Goal: Navigation & Orientation: Find specific page/section

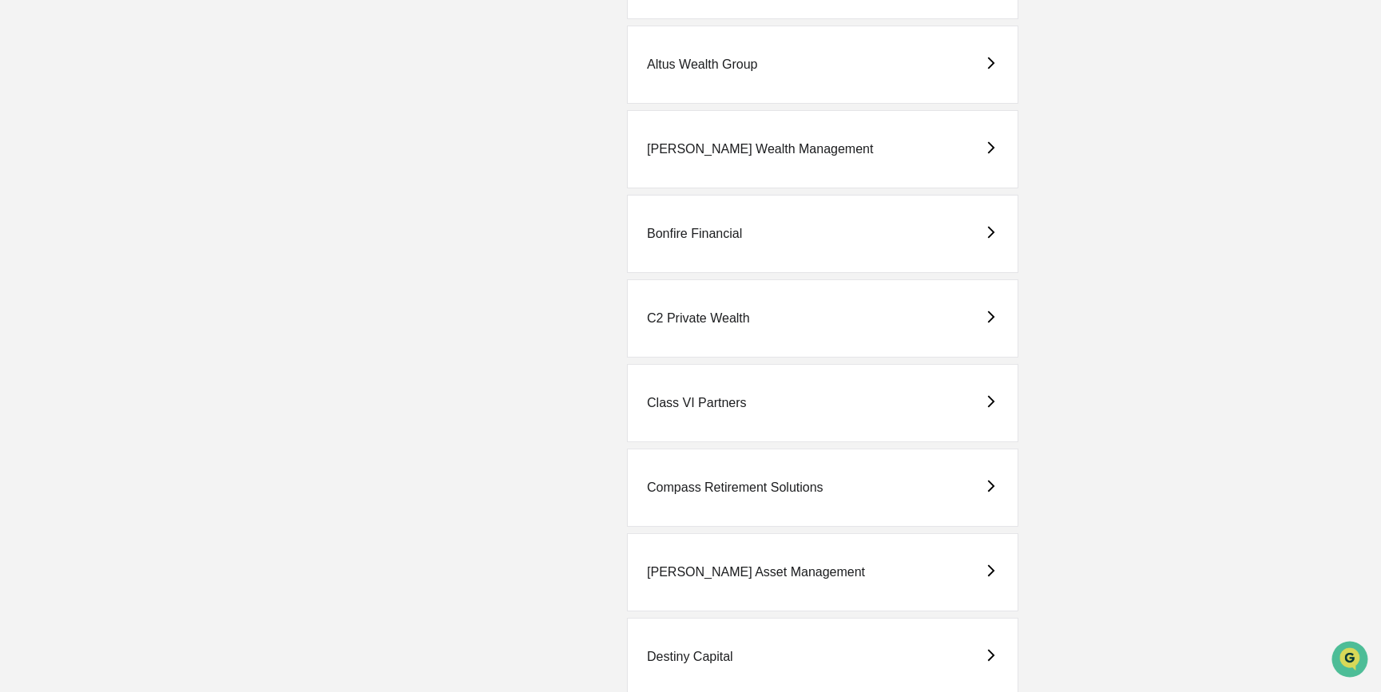
scroll to position [303, 0]
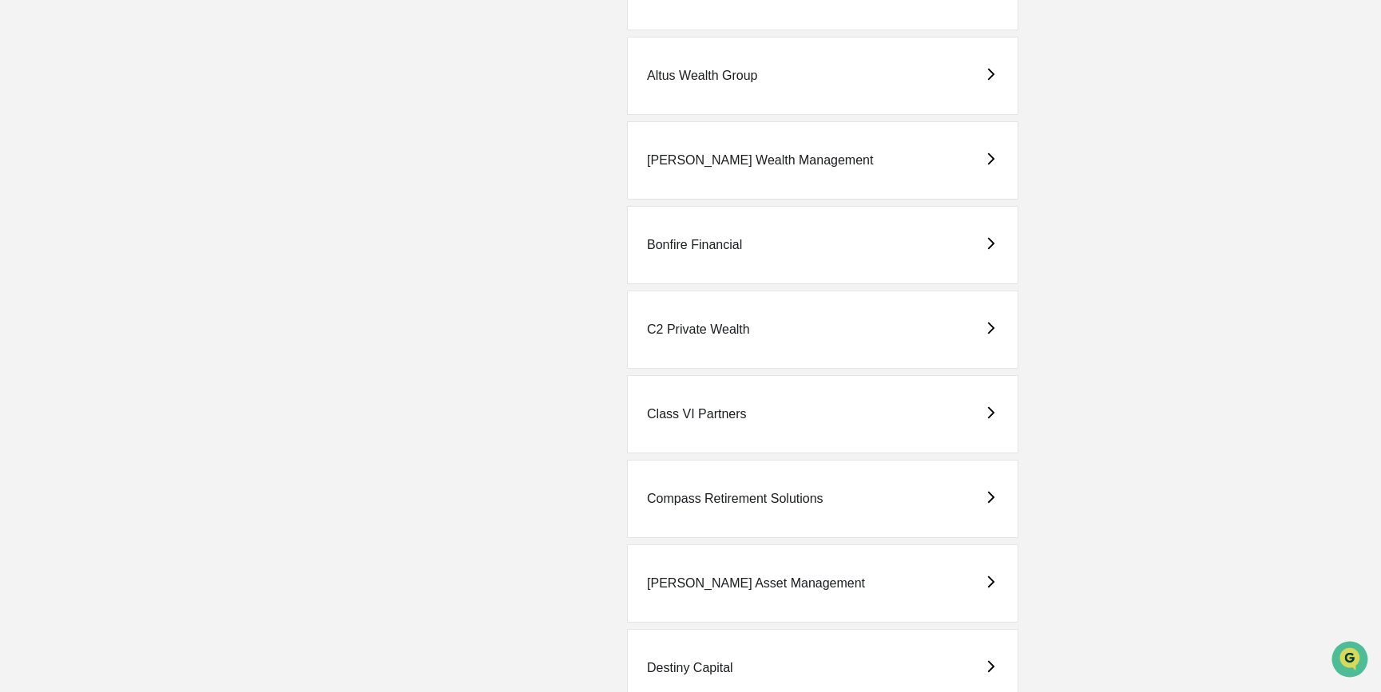
click at [726, 661] on div "Destiny Capital" at bounding box center [690, 668] width 86 height 14
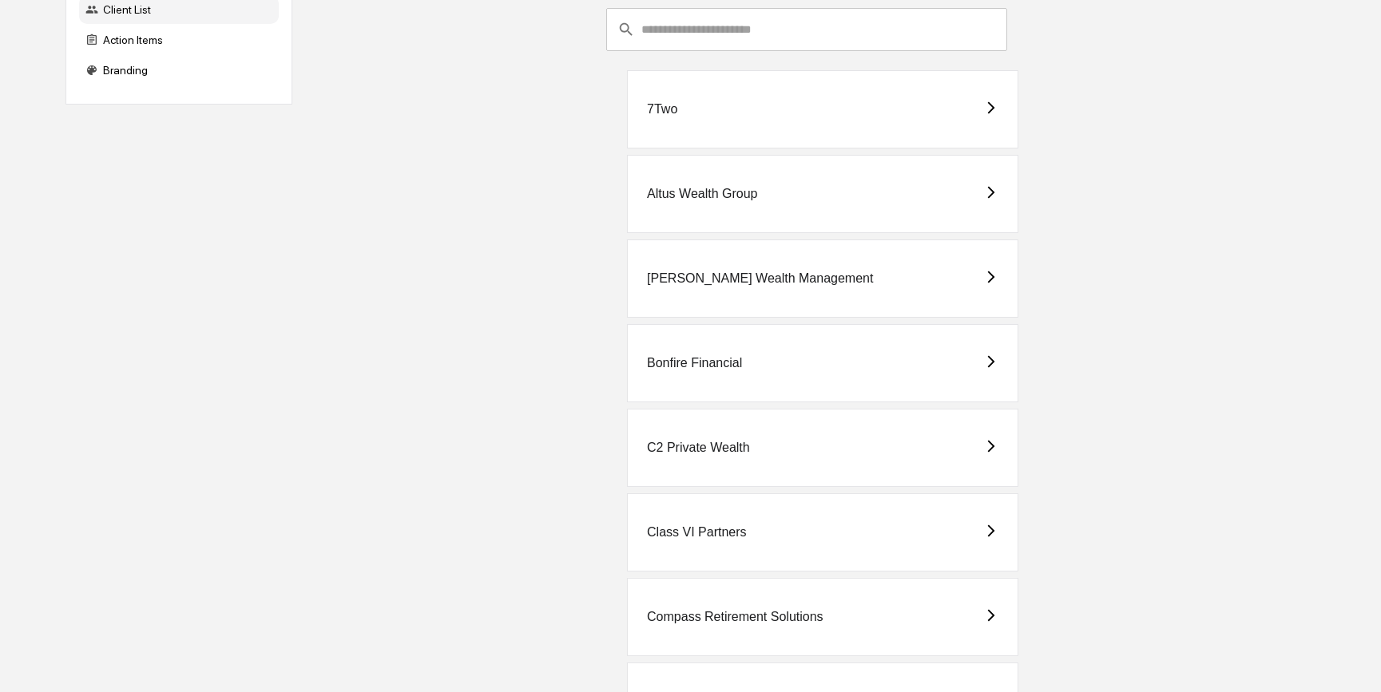
scroll to position [217, 0]
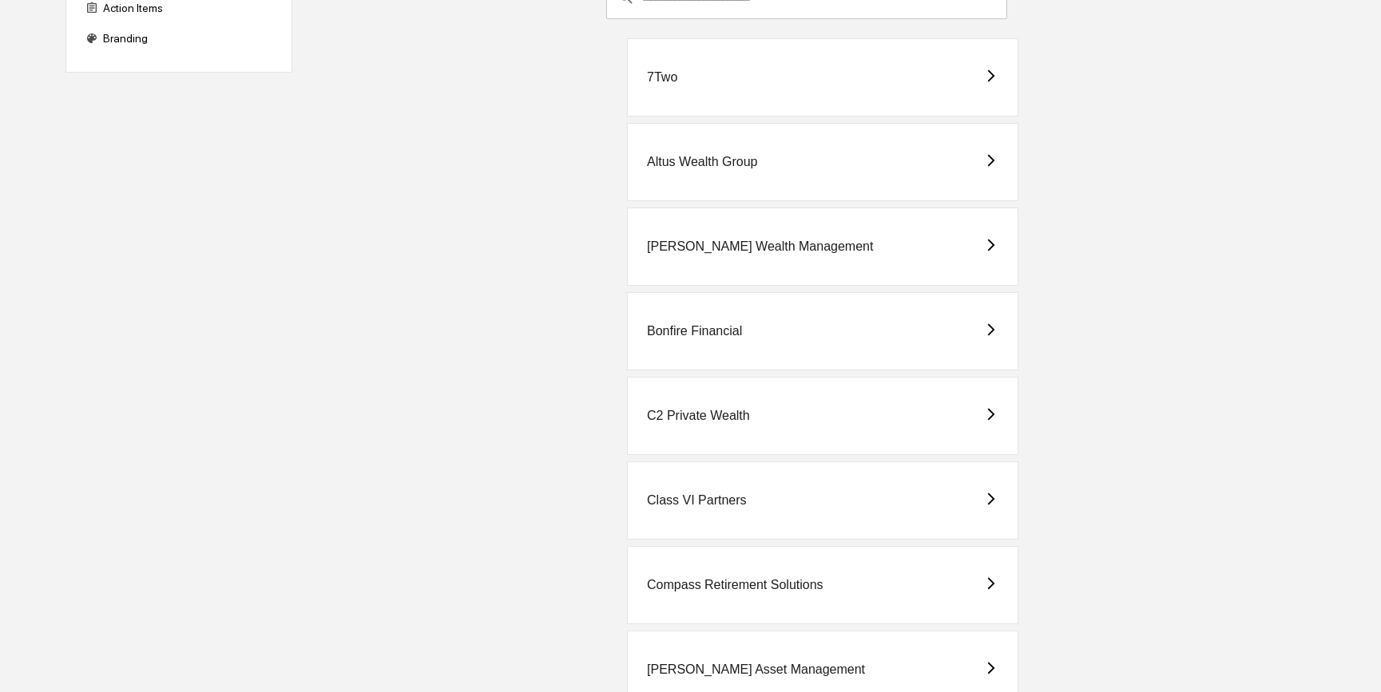
click at [714, 498] on div "Class VI Partners" at bounding box center [696, 500] width 99 height 14
